Goal: Task Accomplishment & Management: Manage account settings

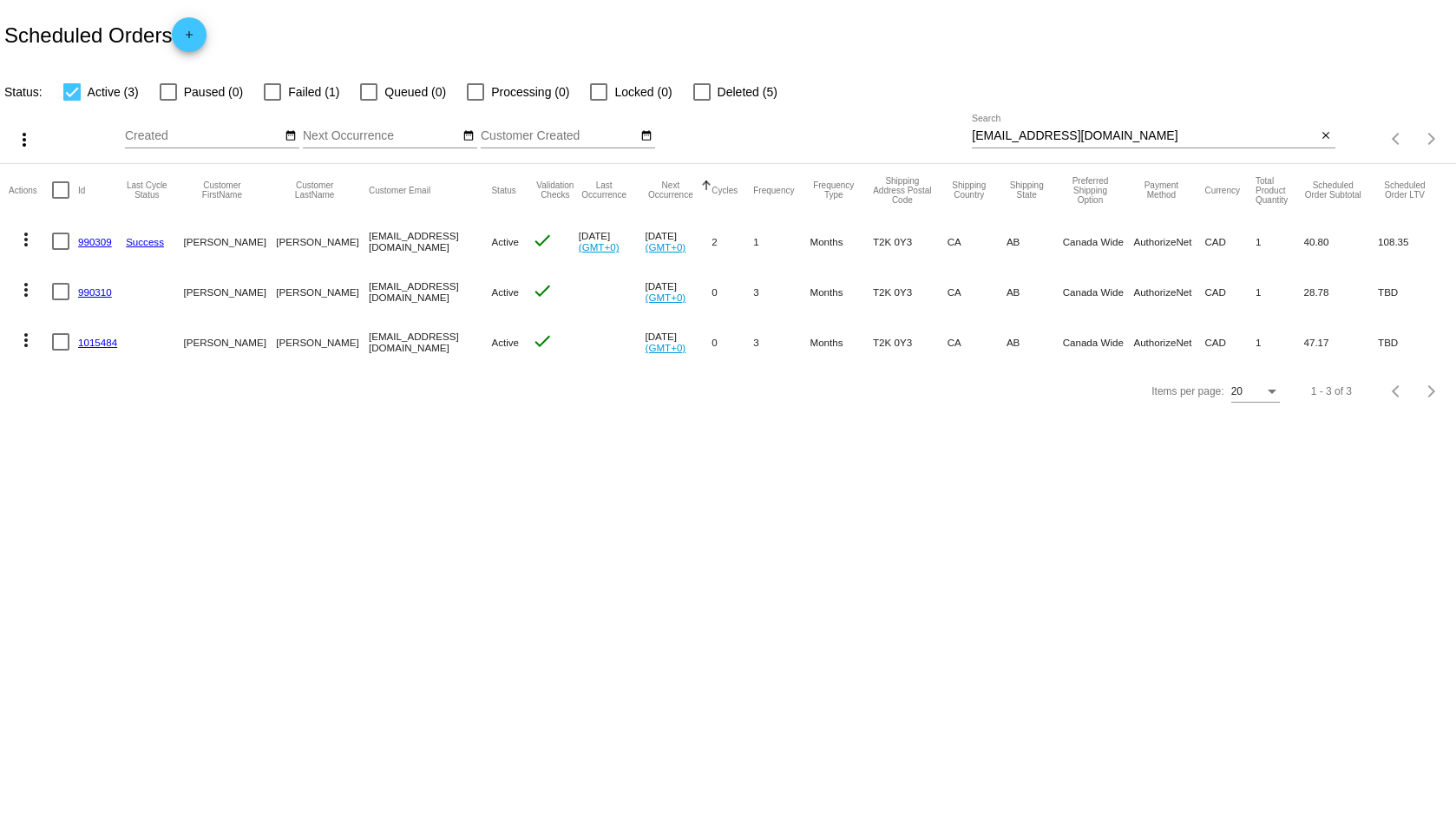
click at [93, 244] on link "990309" at bounding box center [94, 242] width 34 height 11
click at [103, 294] on link "990310" at bounding box center [94, 292] width 34 height 11
click at [105, 344] on link "1015484" at bounding box center [97, 342] width 39 height 11
